Goal: Check status: Check status

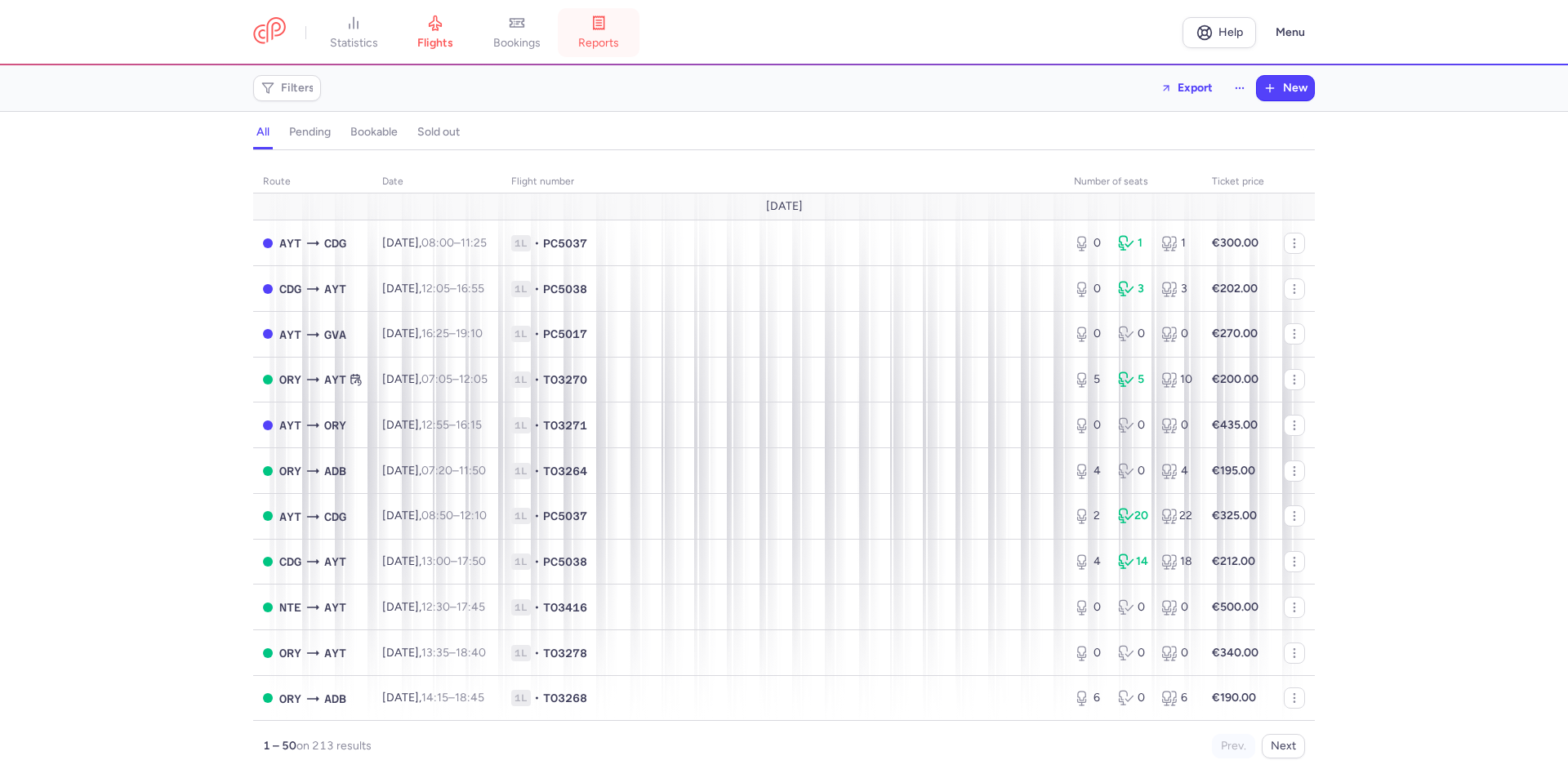
click at [618, 41] on span "reports" at bounding box center [598, 43] width 41 height 15
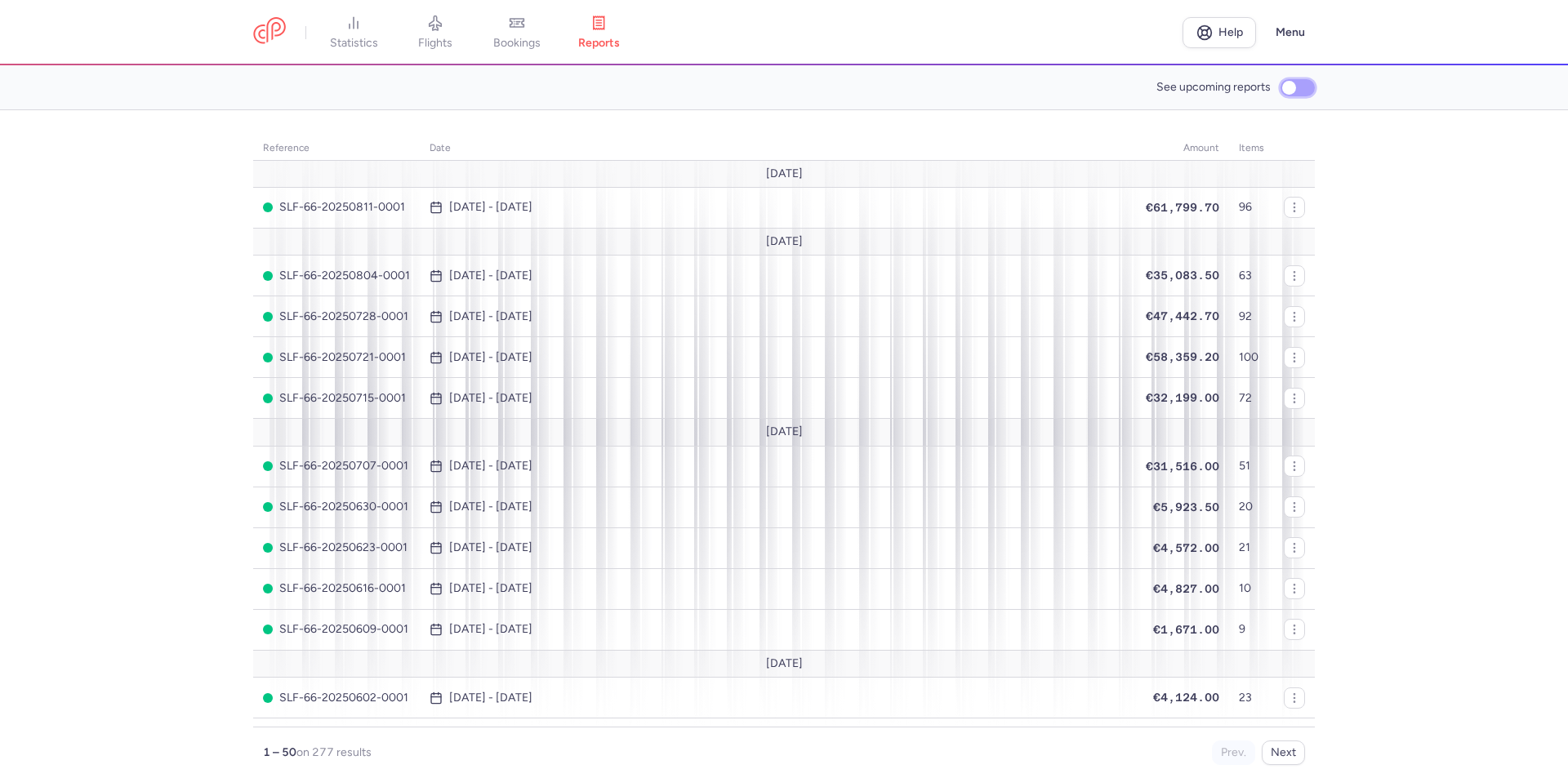
click at [1285, 87] on input "See upcoming reports" at bounding box center [1298, 88] width 34 height 17
checkbox input "true"
